Goal: Transaction & Acquisition: Purchase product/service

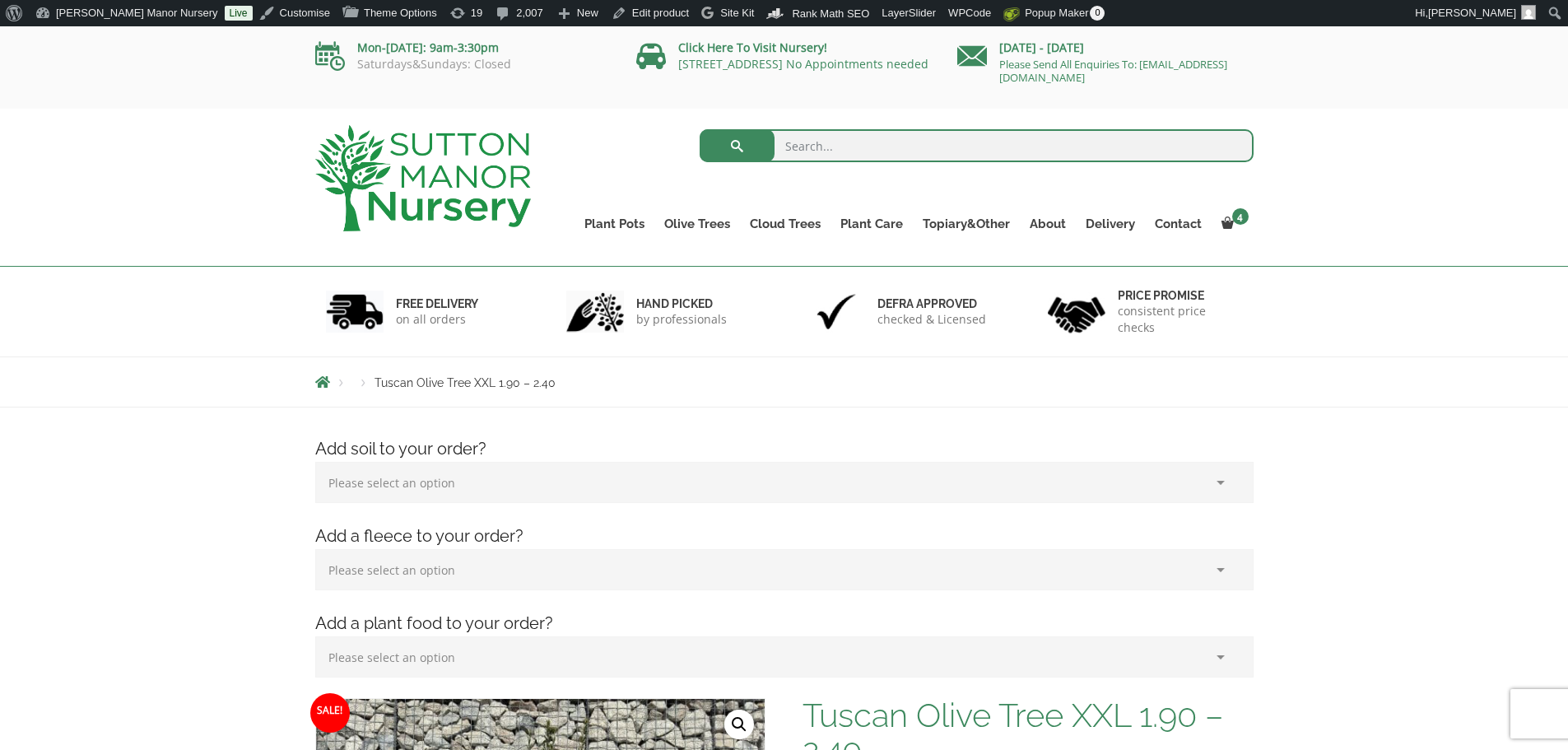
drag, startPoint x: 934, startPoint y: 145, endPoint x: 919, endPoint y: 143, distance: 15.1
click at [933, 145] on input "search" at bounding box center [976, 145] width 554 height 33
type input "soil"
click at [699, 129] on button "submit" at bounding box center [736, 145] width 75 height 33
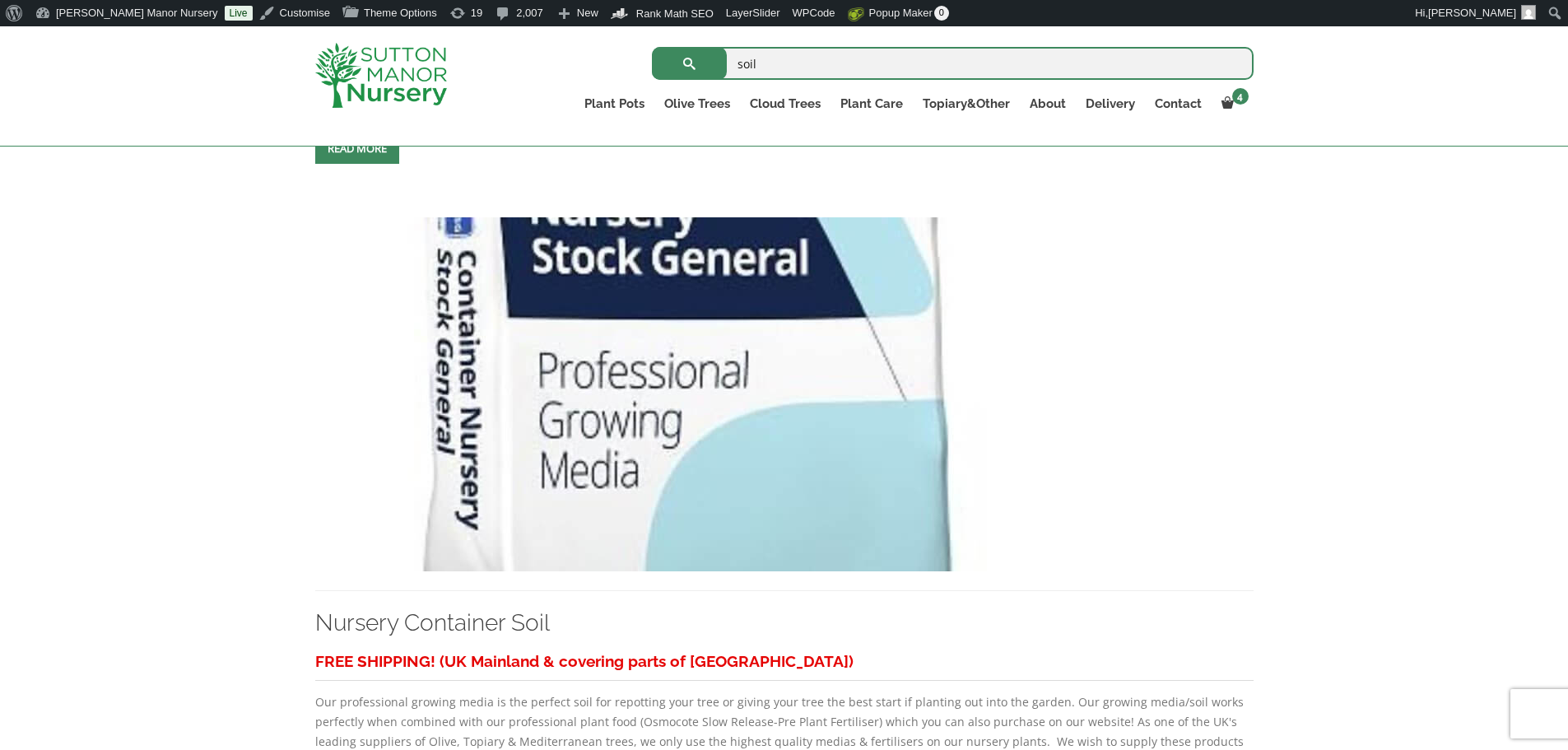
scroll to position [988, 0]
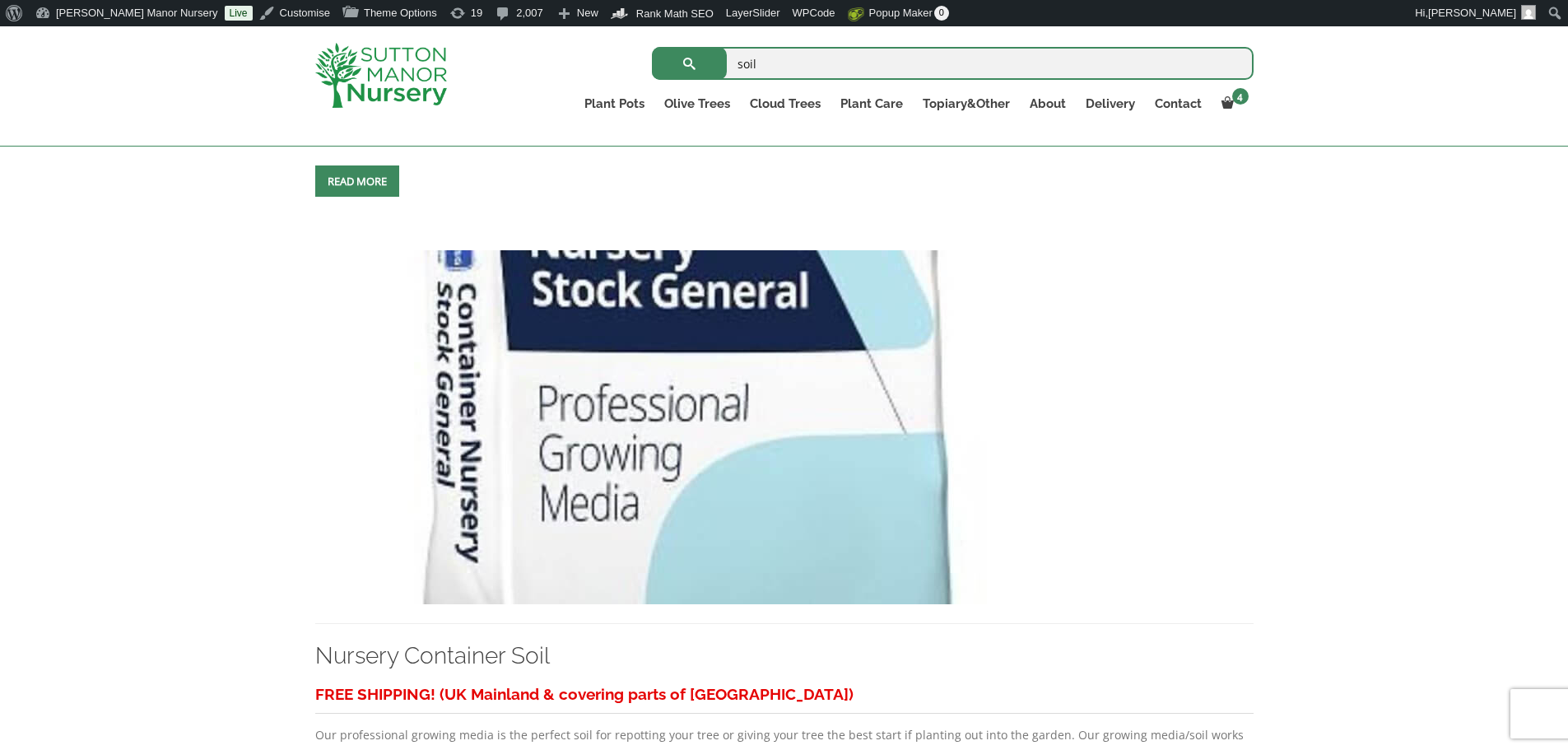
drag, startPoint x: 659, startPoint y: 397, endPoint x: 1282, endPoint y: 412, distance: 623.2
click at [645, 486] on img at bounding box center [683, 427] width 736 height 354
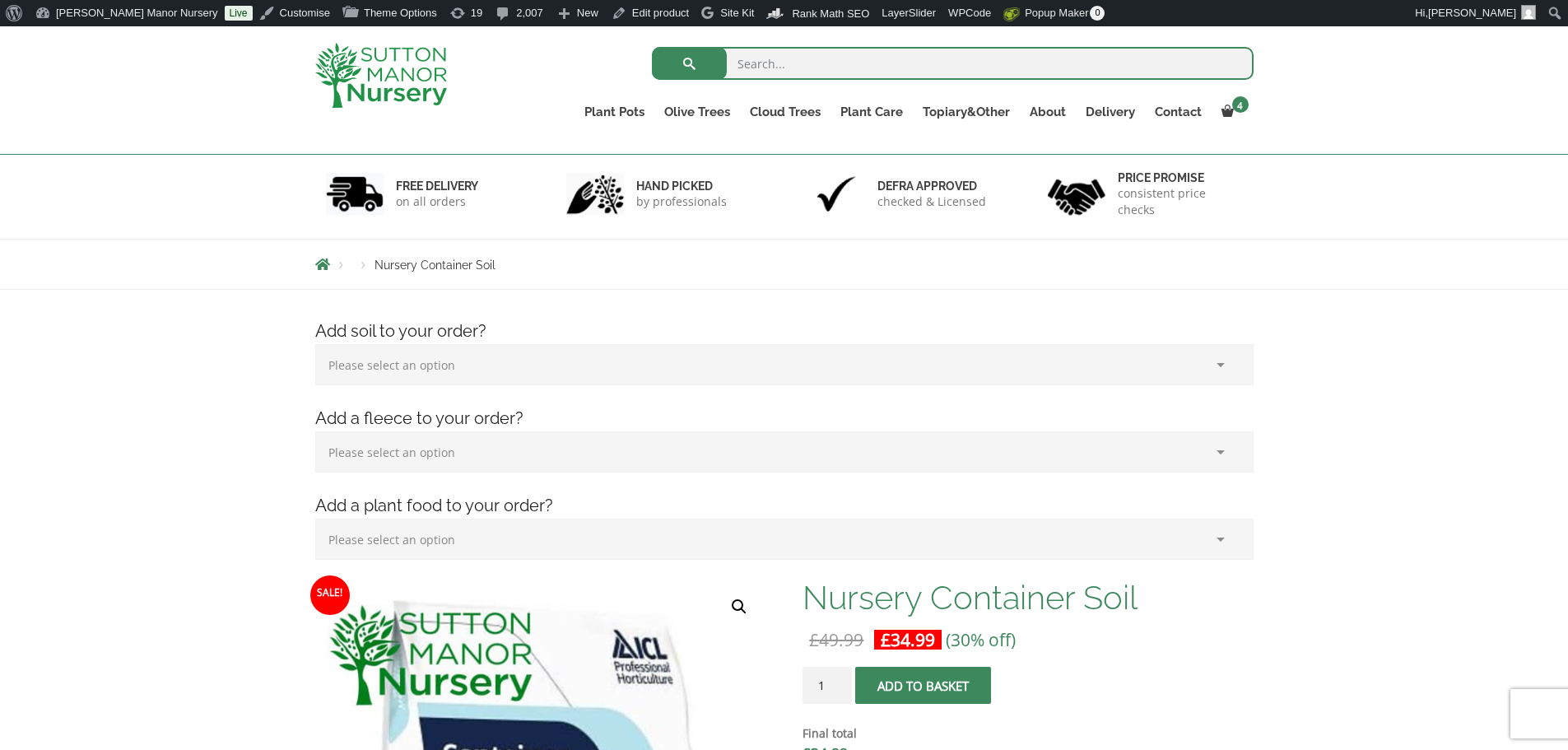
scroll to position [329, 0]
